Goal: Contribute content

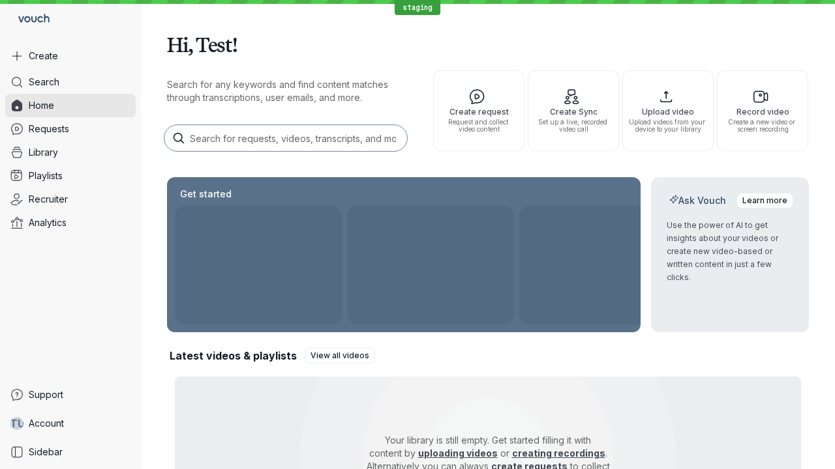
click at [70, 56] on button "Create" at bounding box center [70, 55] width 130 height 23
